Goal: Task Accomplishment & Management: Complete application form

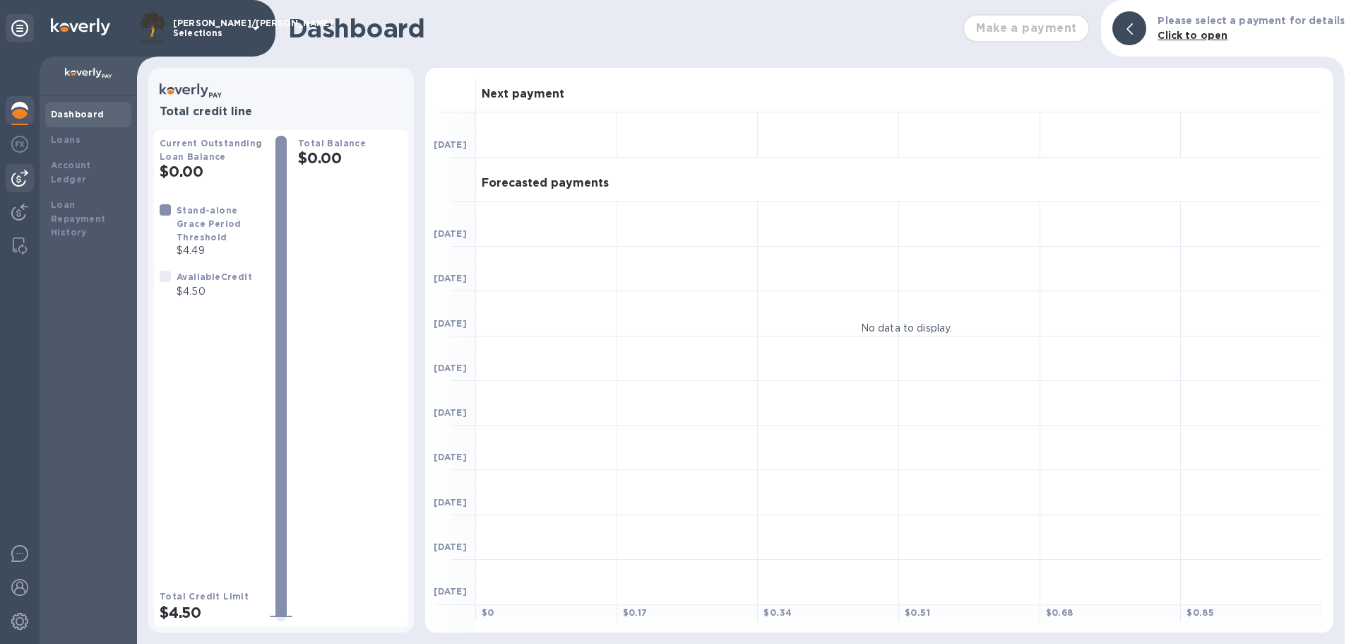
click at [19, 172] on img at bounding box center [19, 178] width 17 height 17
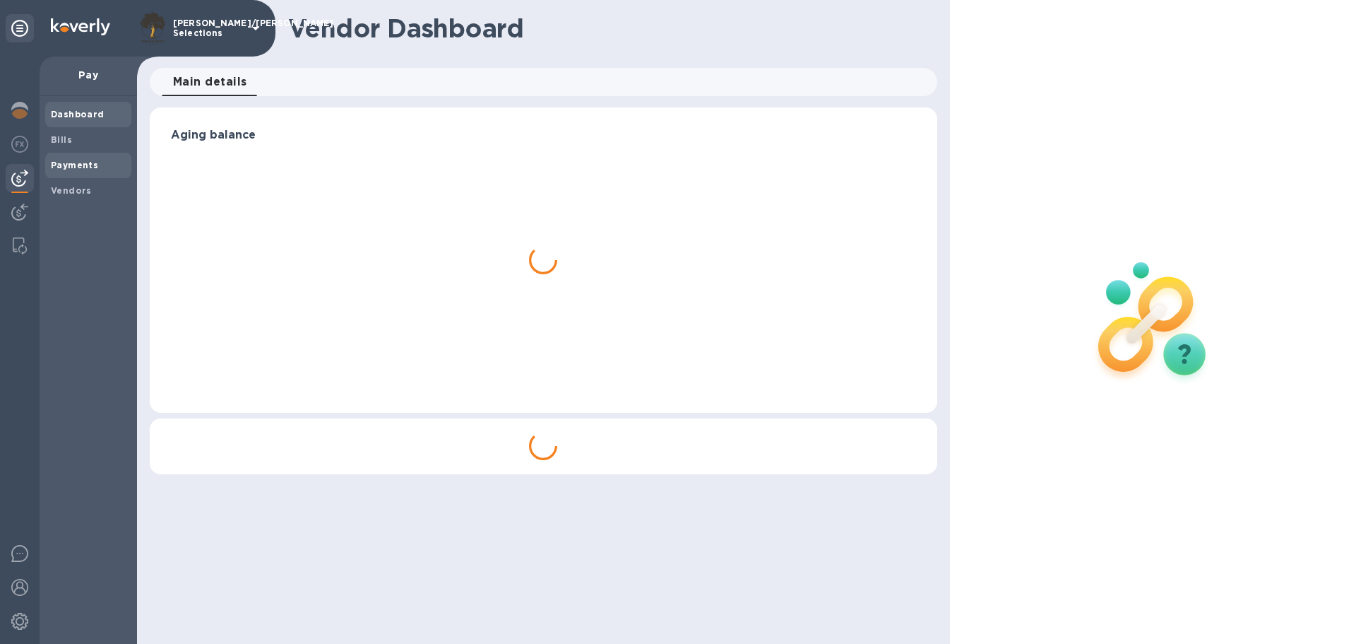
click at [61, 162] on b "Payments" at bounding box center [74, 165] width 47 height 11
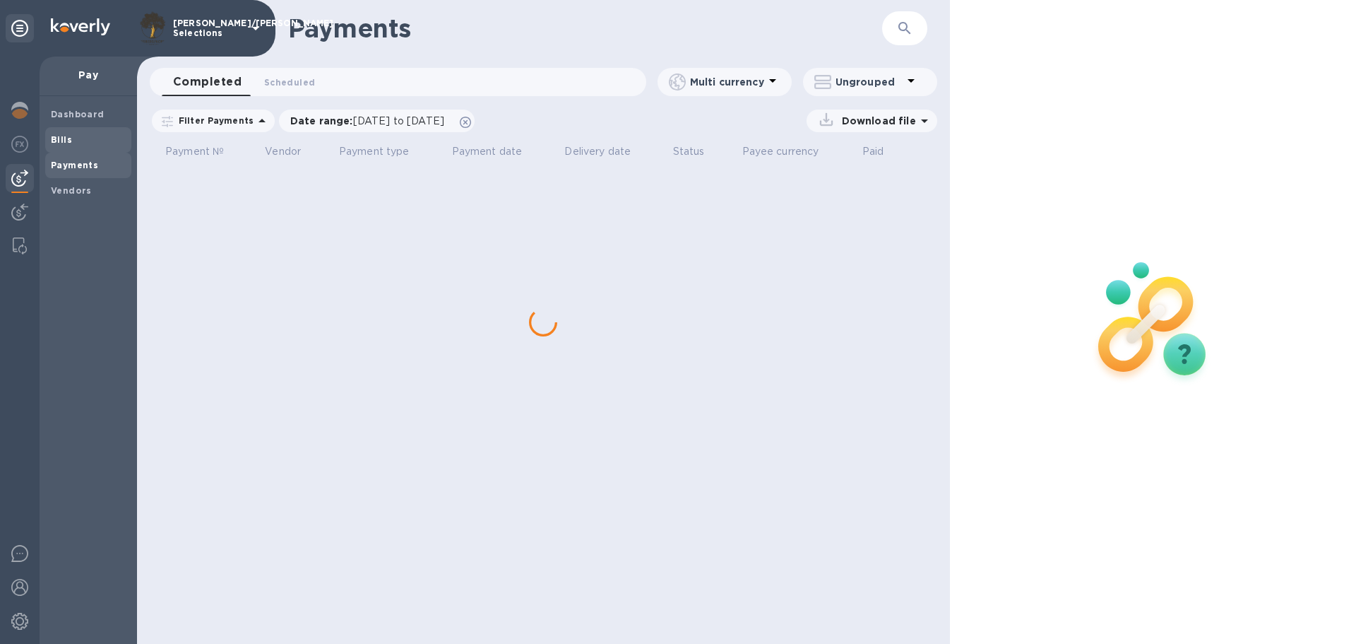
click at [78, 144] on span "Bills" at bounding box center [88, 140] width 75 height 14
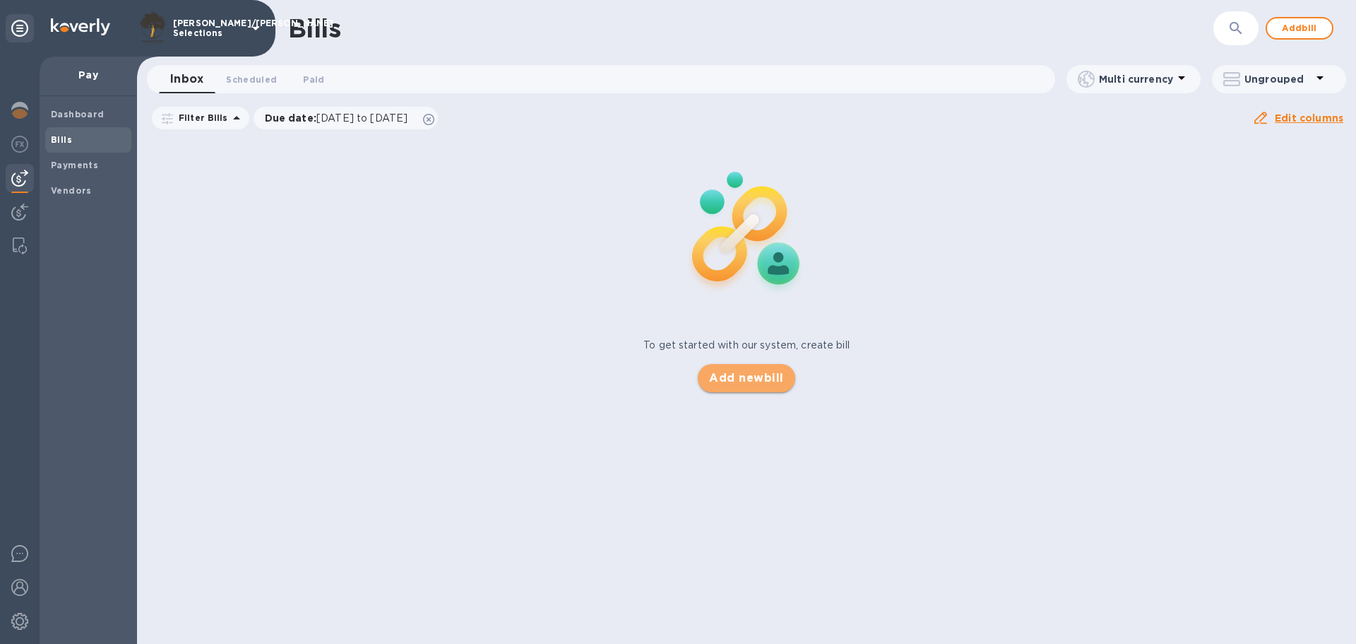
click at [742, 369] on span "Add new bill" at bounding box center [746, 377] width 74 height 17
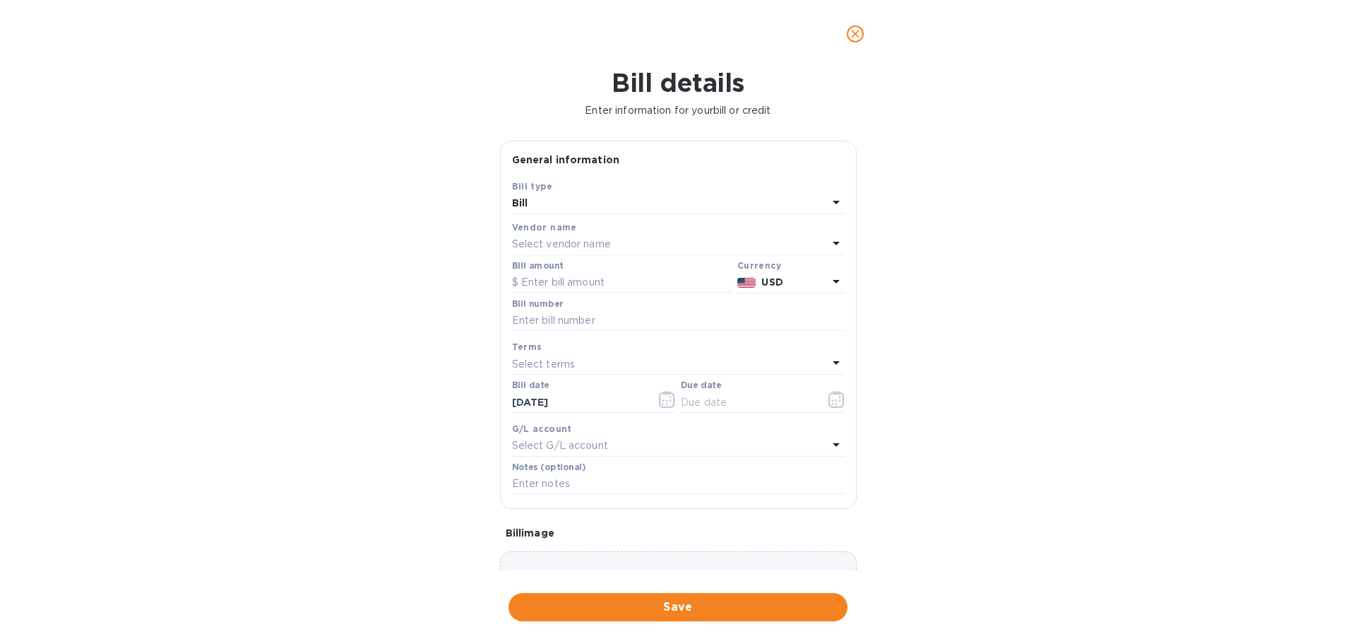
click at [572, 241] on p "Select vendor name" at bounding box center [561, 244] width 99 height 15
click at [583, 280] on input "text" at bounding box center [679, 283] width 249 height 21
click at [587, 279] on input "text" at bounding box center [679, 283] width 249 height 21
type input "vin"
drag, startPoint x: 810, startPoint y: 283, endPoint x: 803, endPoint y: 285, distance: 7.4
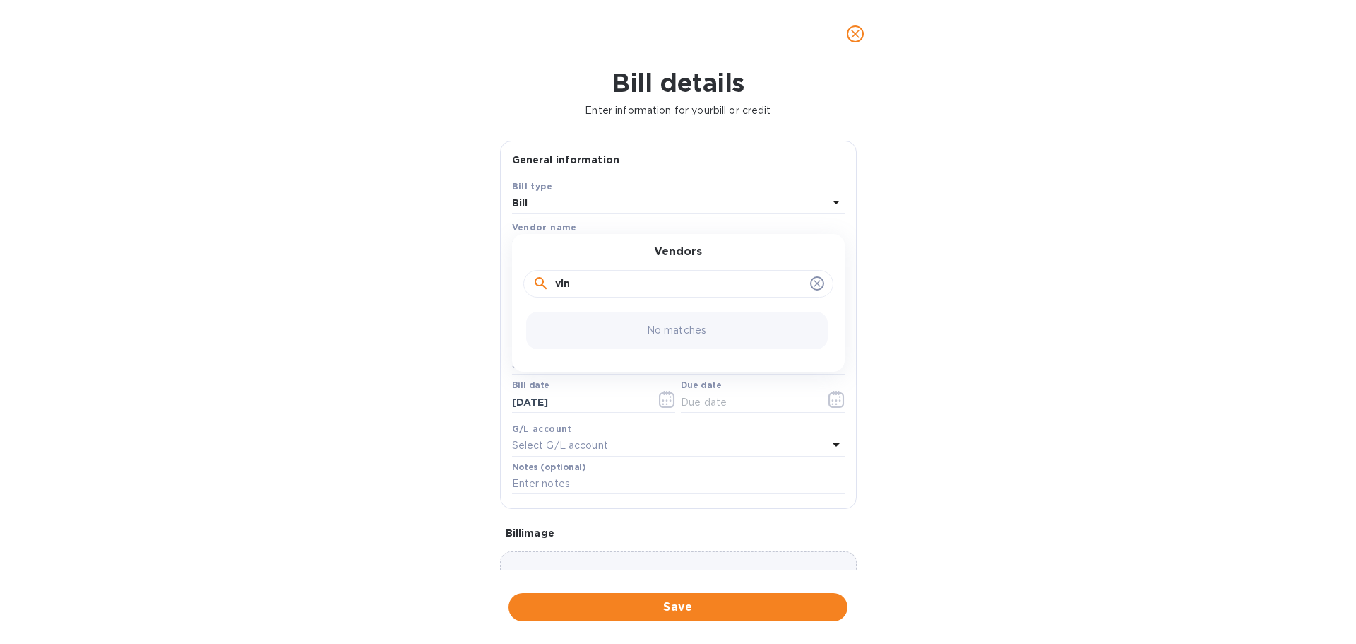
click at [814, 284] on icon at bounding box center [817, 283] width 6 height 6
click at [738, 286] on input "text" at bounding box center [679, 283] width 249 height 21
type input "m"
click at [1010, 238] on div "Bill details Enter information for your bill or credit General information Save…" at bounding box center [678, 356] width 1356 height 576
click at [649, 246] on div "Select vendor name" at bounding box center [670, 245] width 316 height 20
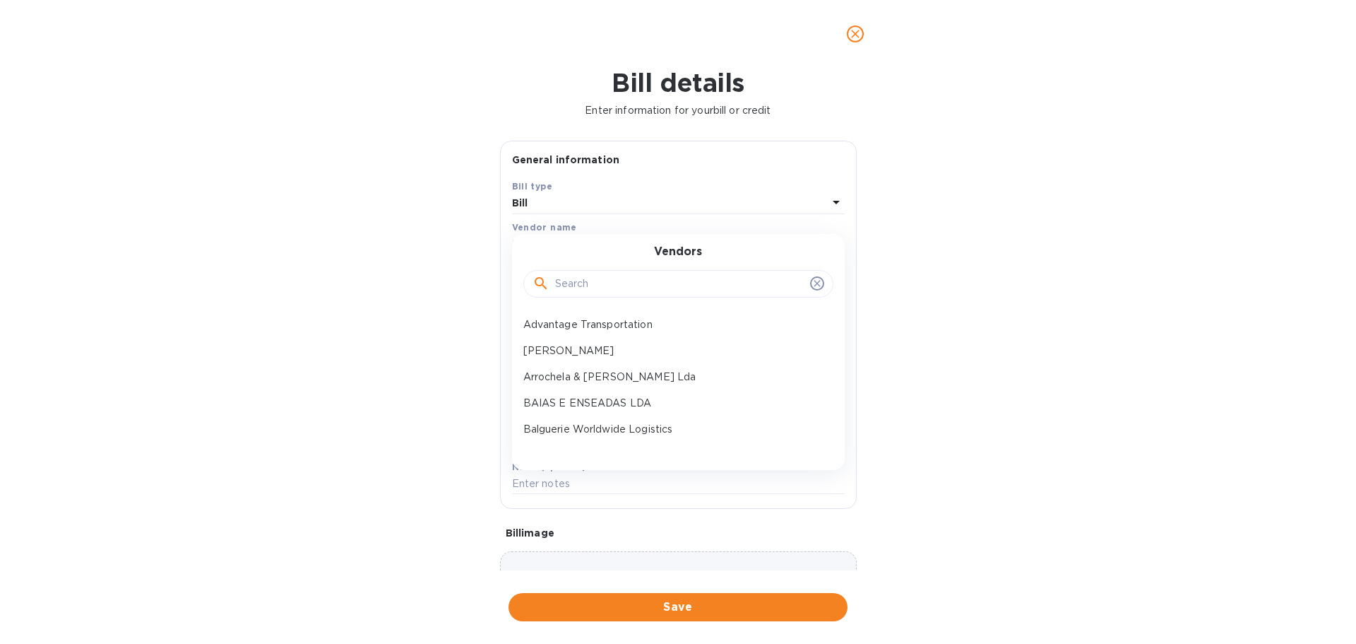
click at [643, 278] on input "text" at bounding box center [679, 283] width 249 height 21
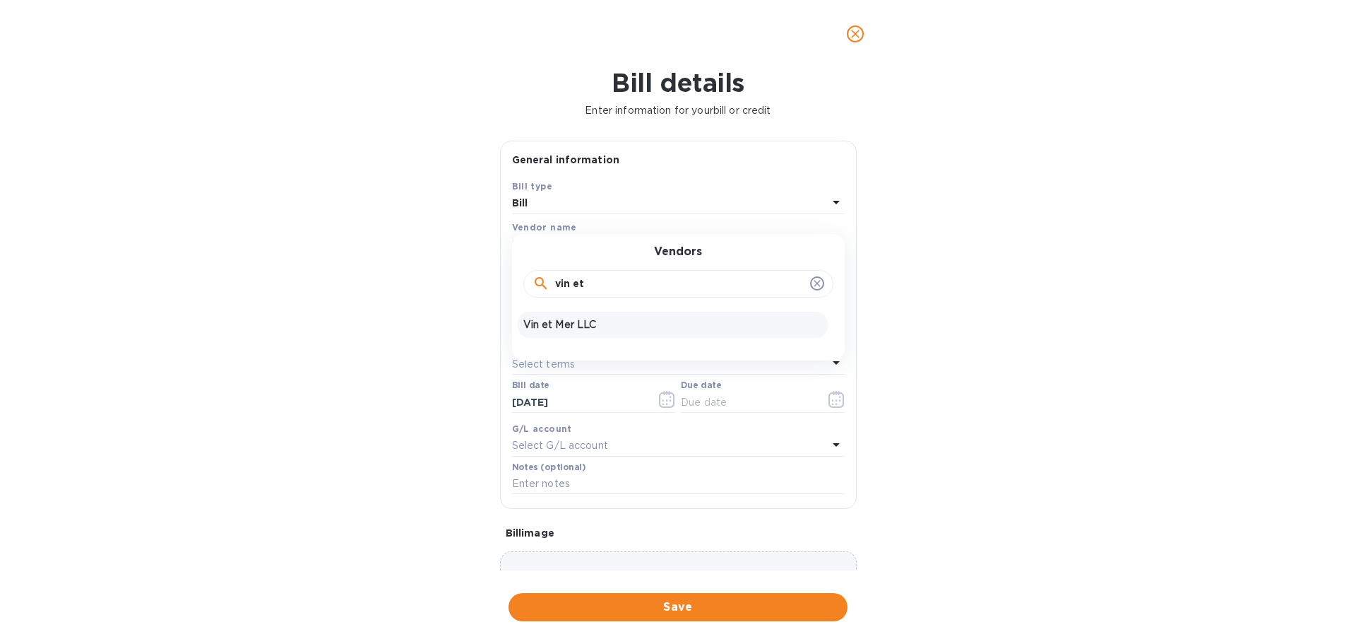
type input "vin et"
click at [634, 331] on p "Vin et Mer LLC" at bounding box center [672, 324] width 299 height 15
click at [586, 282] on input "text" at bounding box center [622, 282] width 220 height 21
click at [610, 282] on input "text" at bounding box center [622, 282] width 220 height 21
type input "1,026.90"
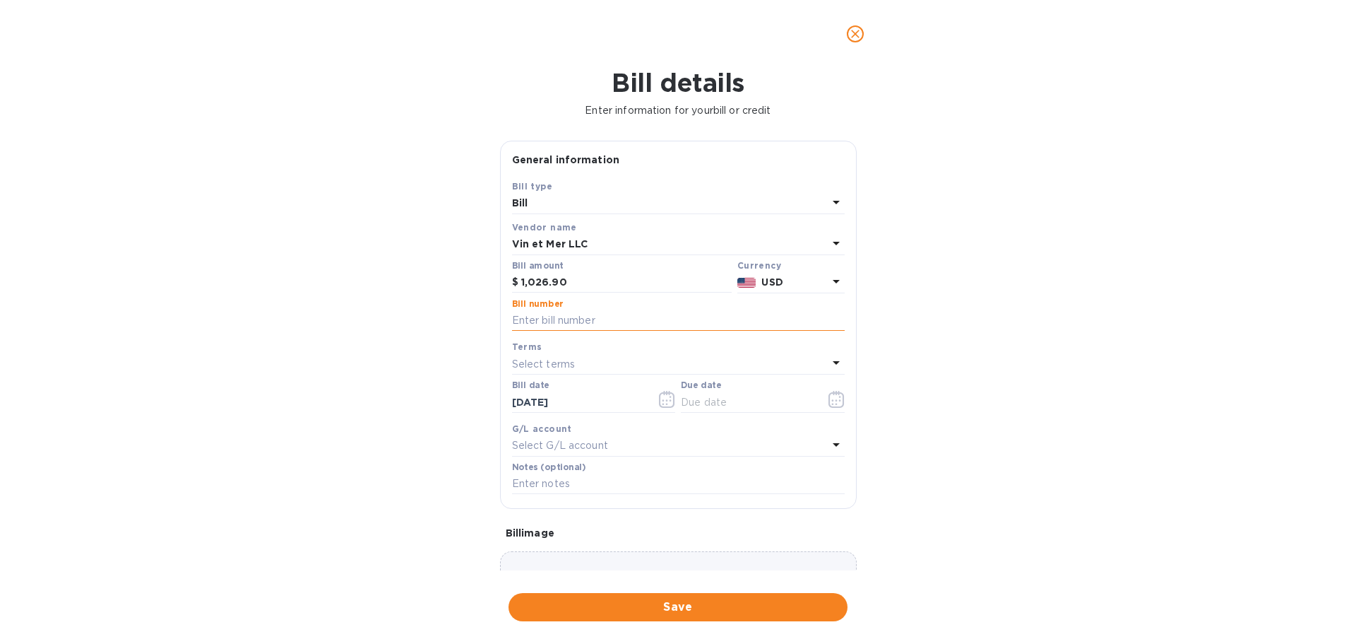
click at [584, 315] on input "text" at bounding box center [678, 320] width 333 height 21
type input "[DATE]"
click at [712, 369] on div "Select terms" at bounding box center [670, 364] width 316 height 20
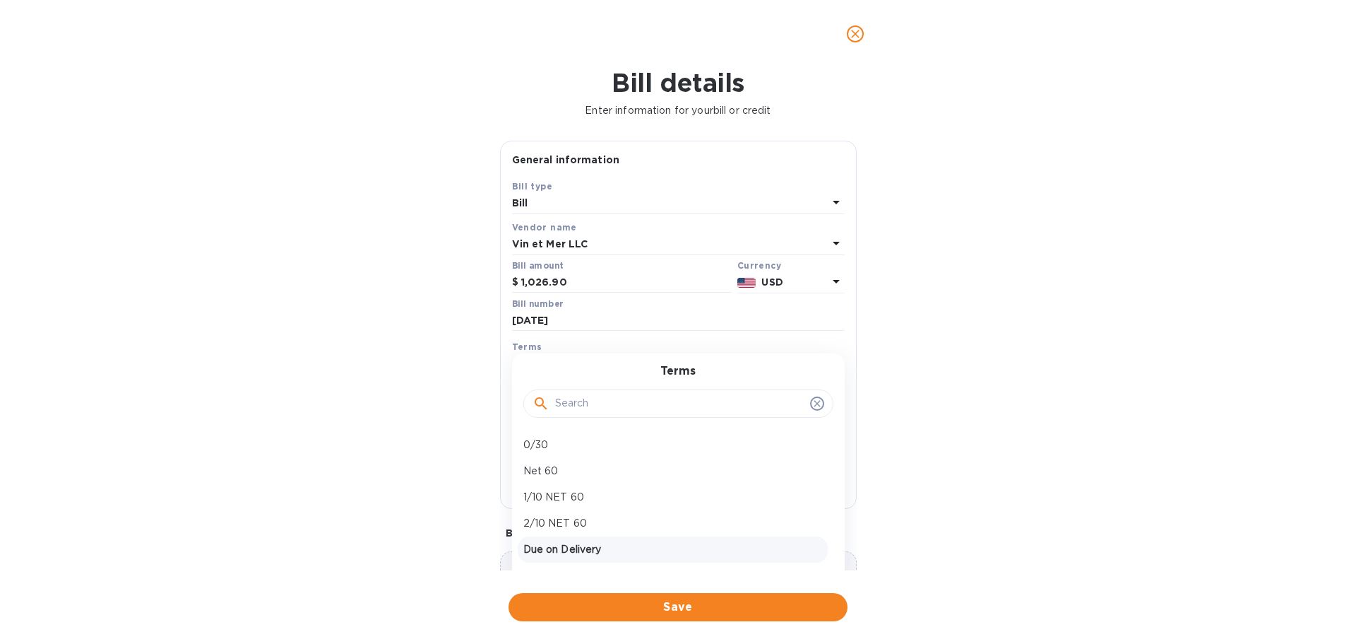
click at [615, 547] on p "Due on Delivery" at bounding box center [672, 549] width 299 height 15
type input "[DATE]"
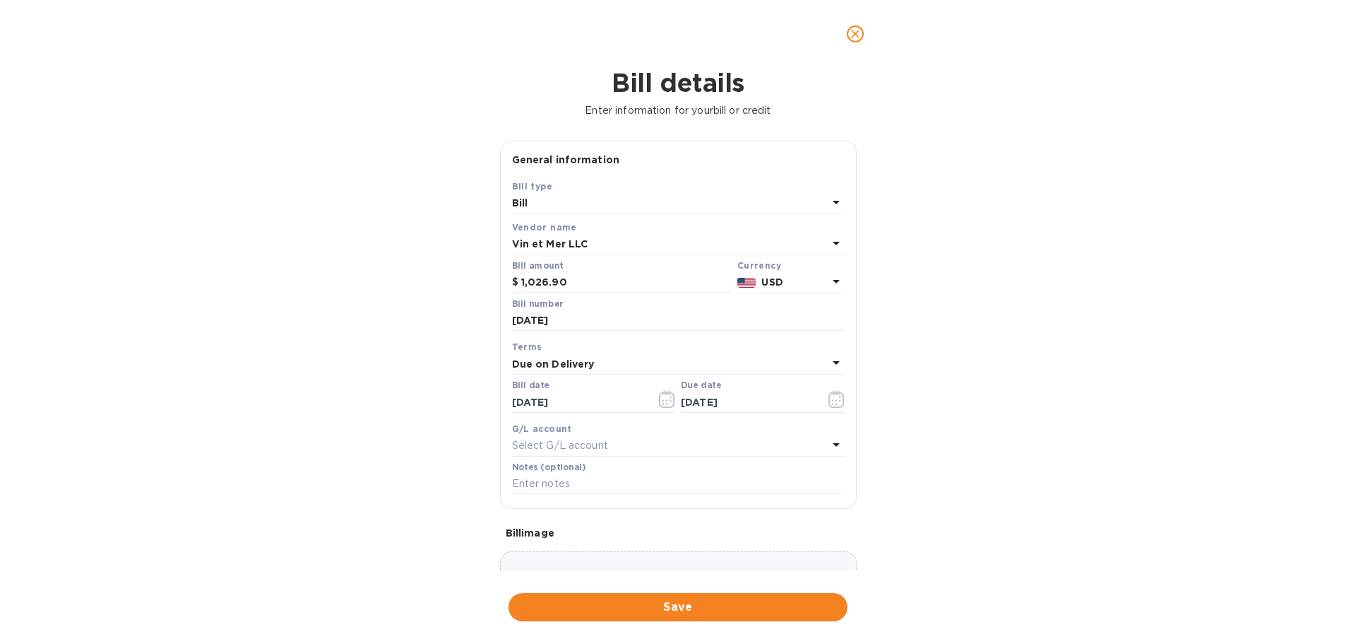
click at [660, 608] on span "Save" at bounding box center [678, 606] width 316 height 17
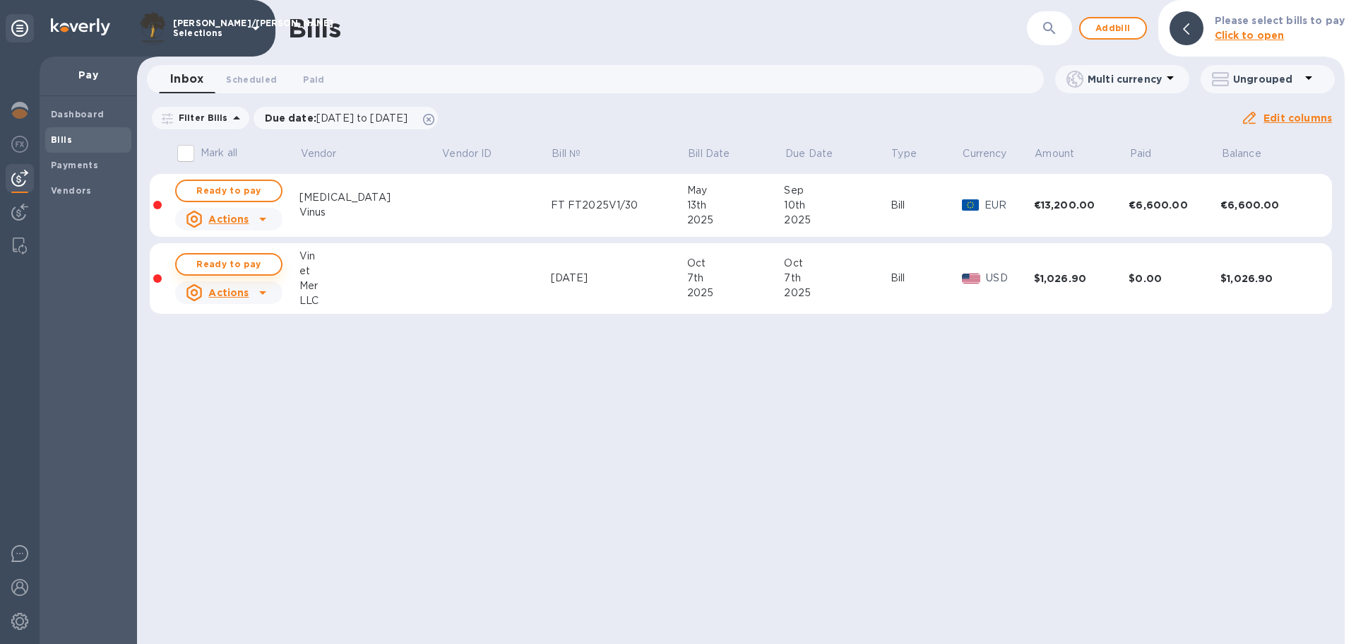
click at [261, 268] on span "Ready to pay" at bounding box center [229, 264] width 82 height 17
click at [266, 273] on button "Ready to pay" at bounding box center [228, 264] width 107 height 23
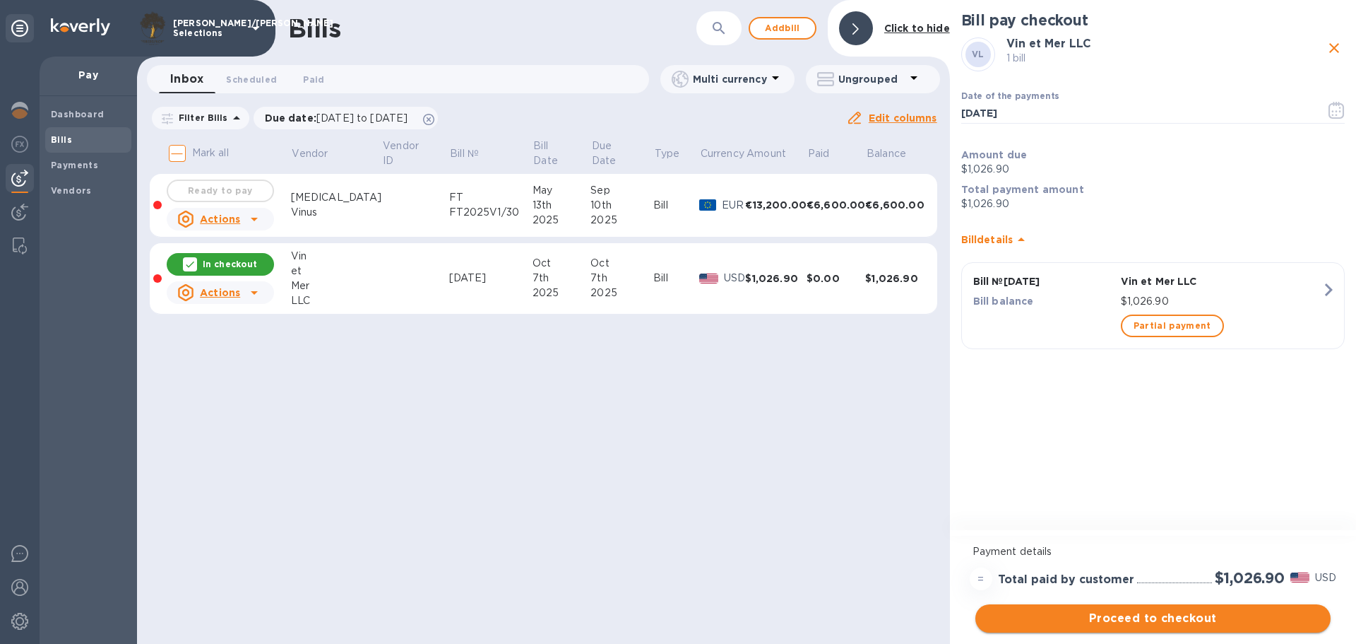
click at [1156, 615] on span "Proceed to checkout" at bounding box center [1153, 618] width 333 height 17
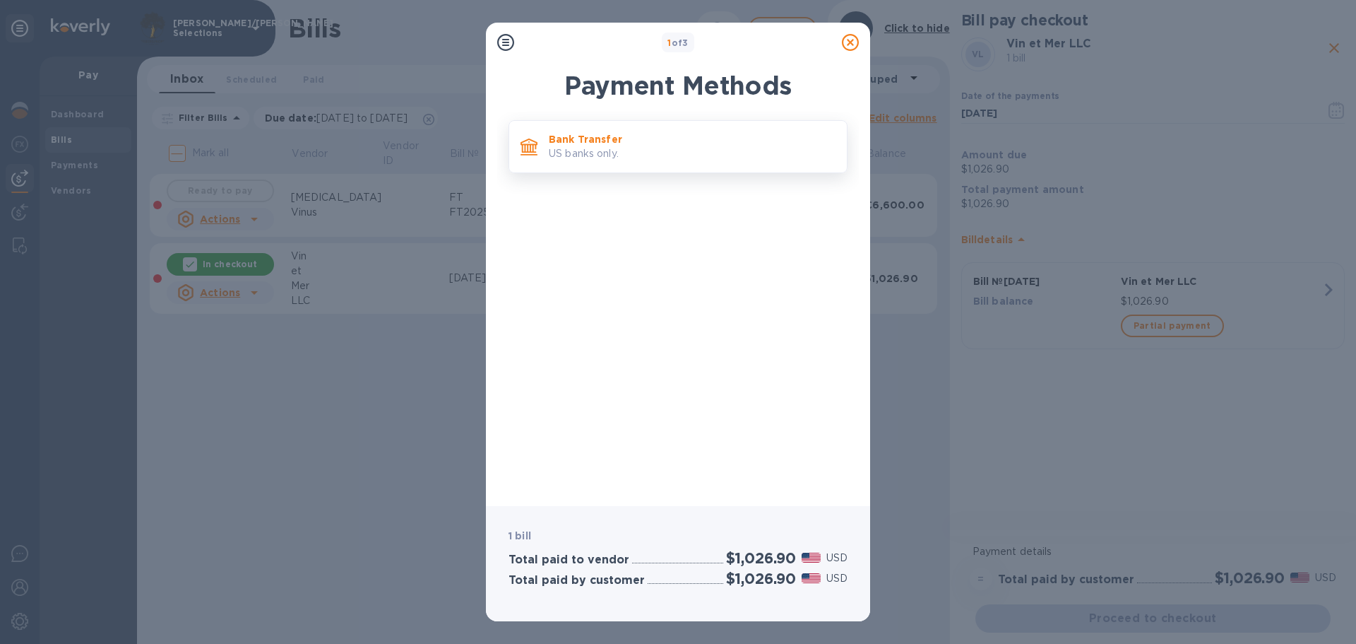
click at [633, 155] on p "US banks only." at bounding box center [692, 153] width 287 height 15
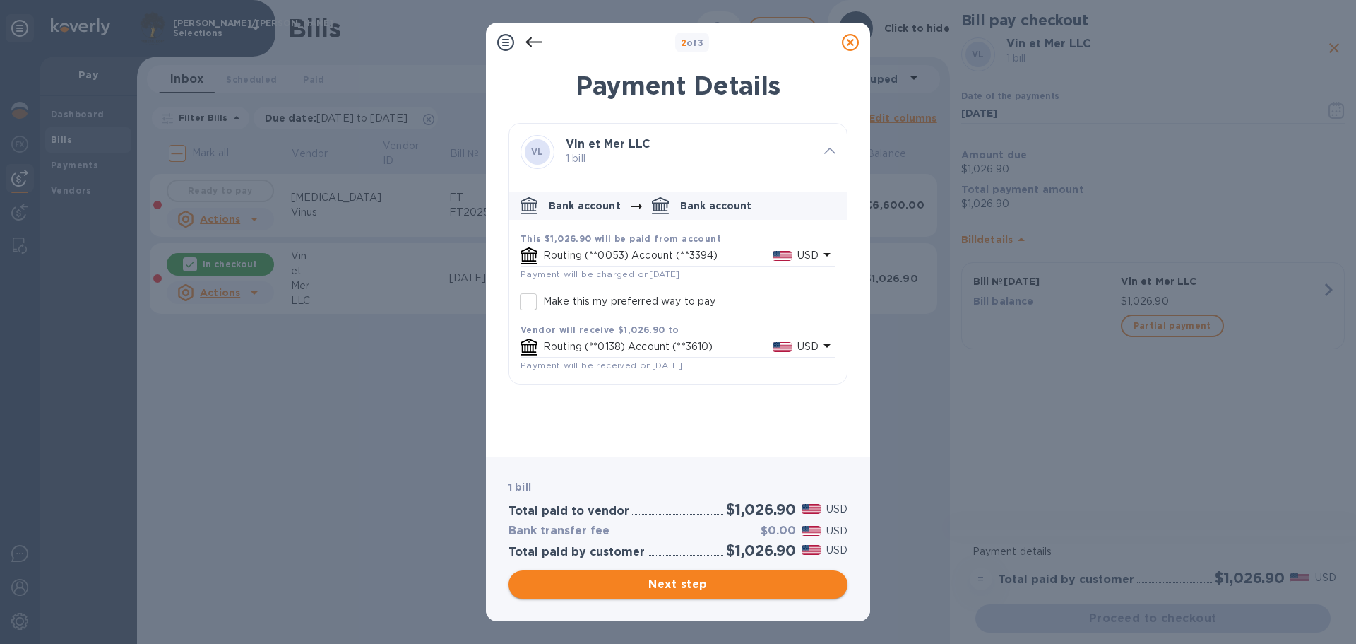
click at [698, 590] on span "Next step" at bounding box center [678, 584] width 316 height 17
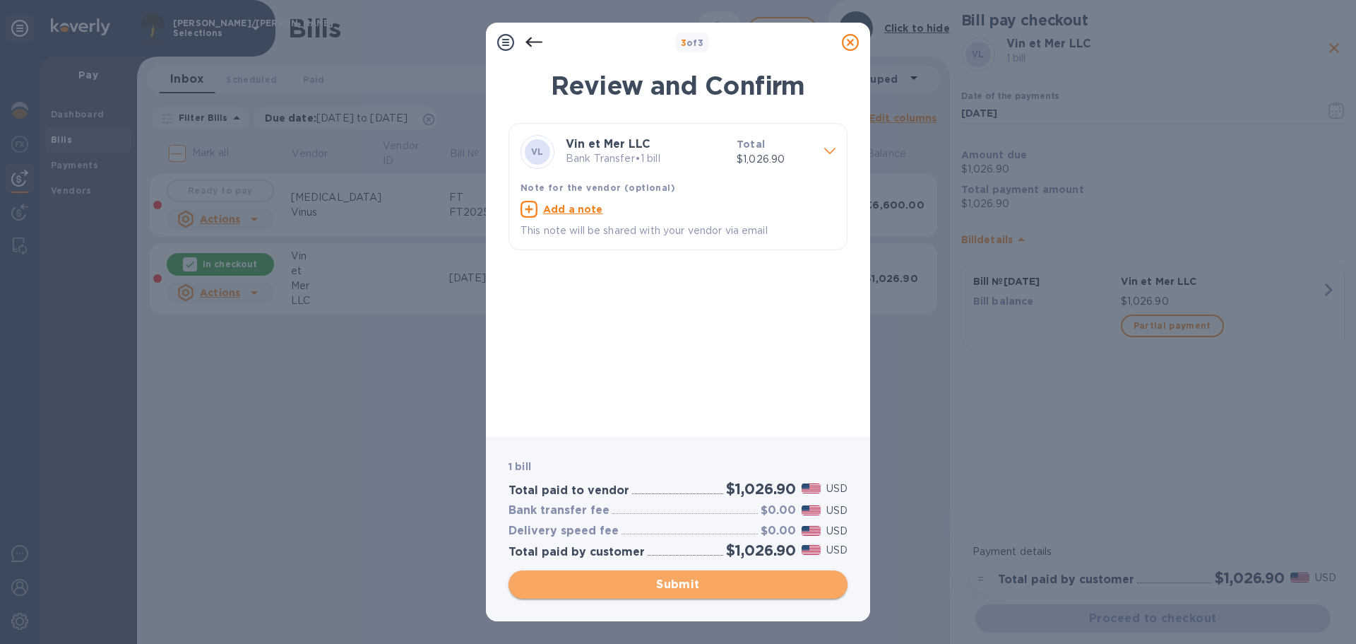
click at [694, 581] on span "Submit" at bounding box center [678, 584] width 316 height 17
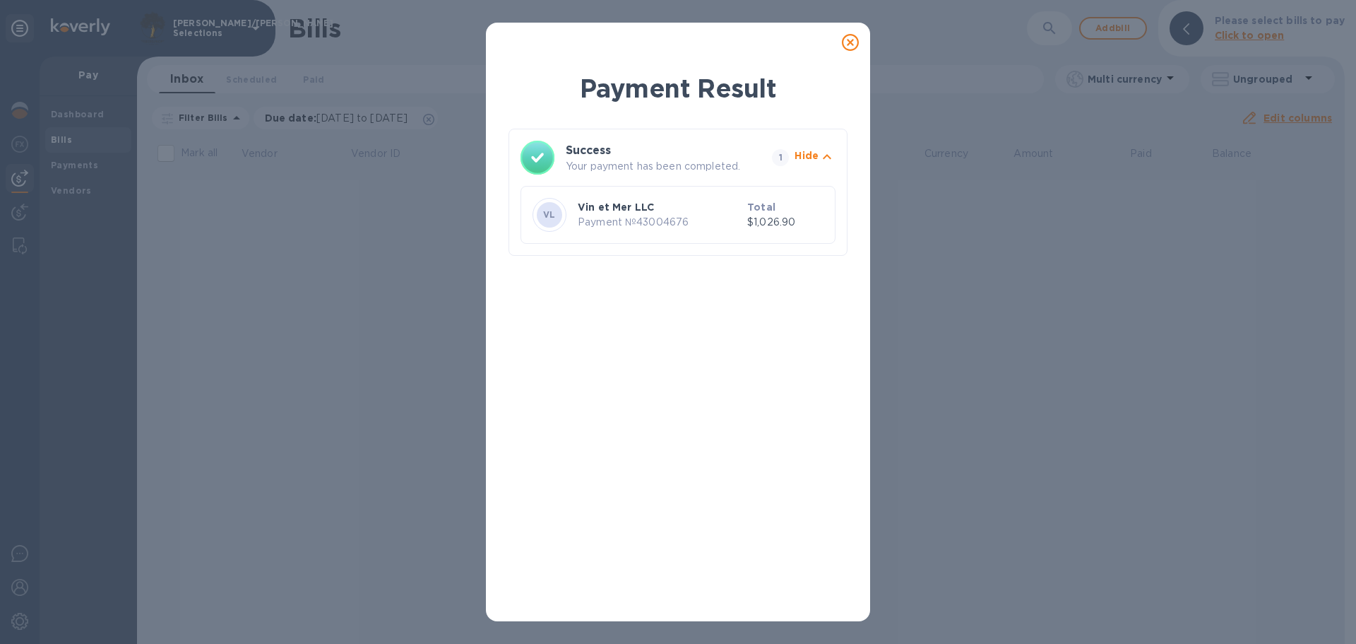
click at [426, 364] on div "Payment Result Success Your payment has been completed. 1 Hide VL Vin et Mer LL…" at bounding box center [678, 322] width 1356 height 644
click at [855, 47] on icon at bounding box center [850, 42] width 17 height 17
